Goal: Find contact information: Find contact information

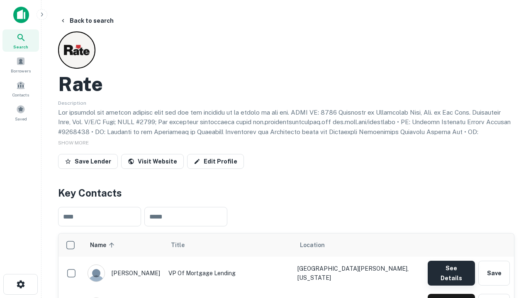
click at [451, 269] on button "See Details" at bounding box center [450, 273] width 47 height 25
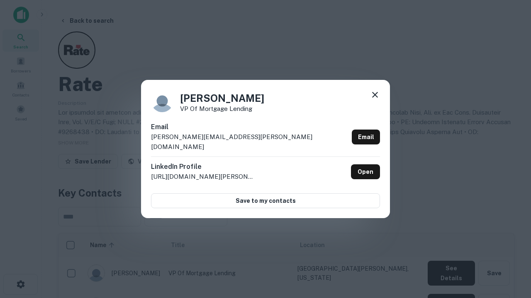
click at [375, 100] on icon at bounding box center [375, 95] width 10 height 10
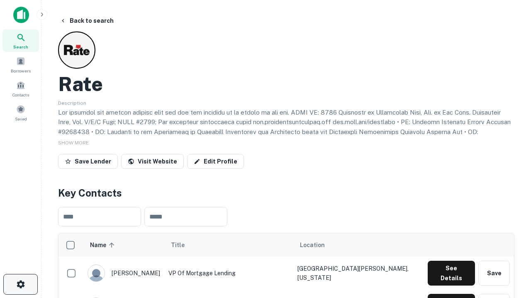
click at [20, 285] on icon "button" at bounding box center [21, 285] width 10 height 10
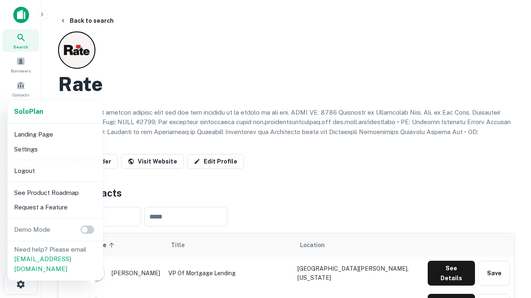
click at [55, 171] on li "Logout" at bounding box center [55, 171] width 89 height 15
